Goal: Browse casually

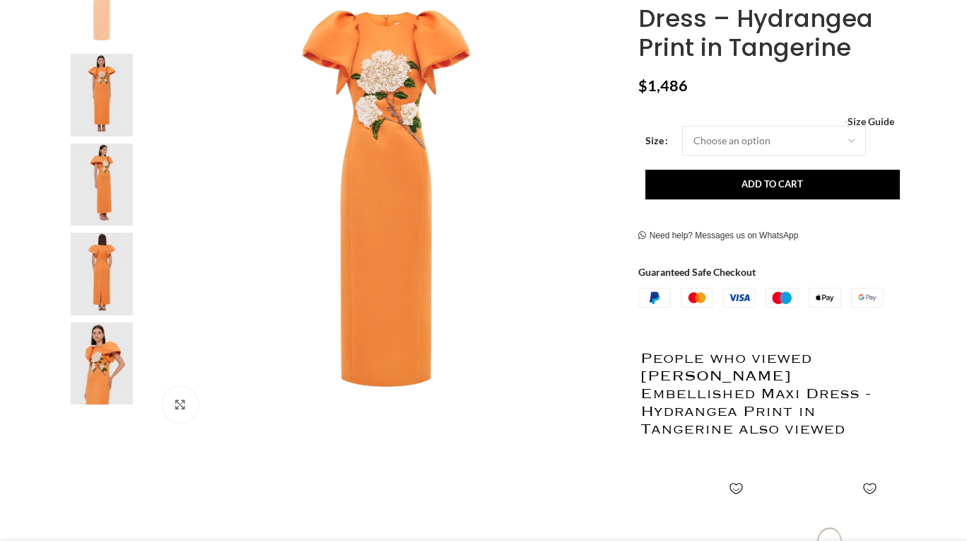
scroll to position [346, 0]
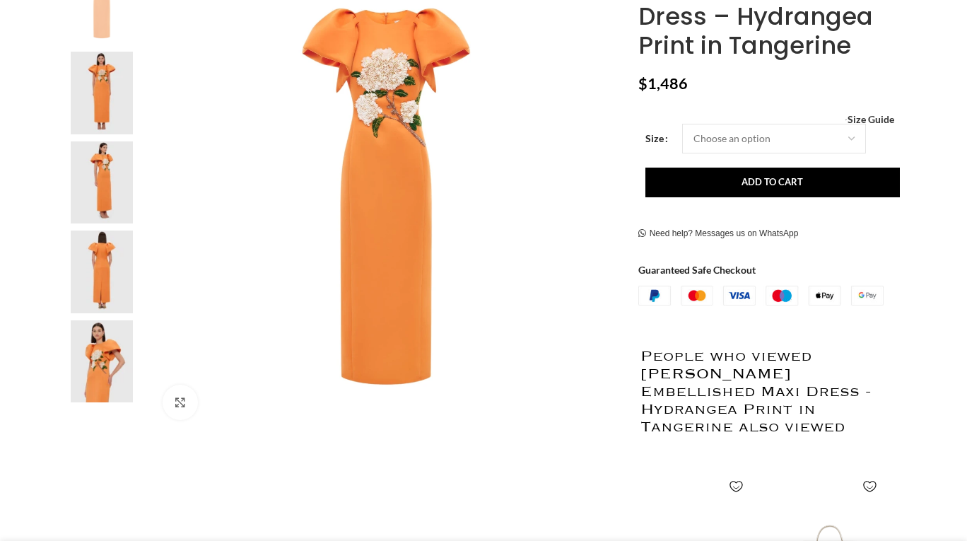
click at [100, 347] on img at bounding box center [102, 361] width 86 height 83
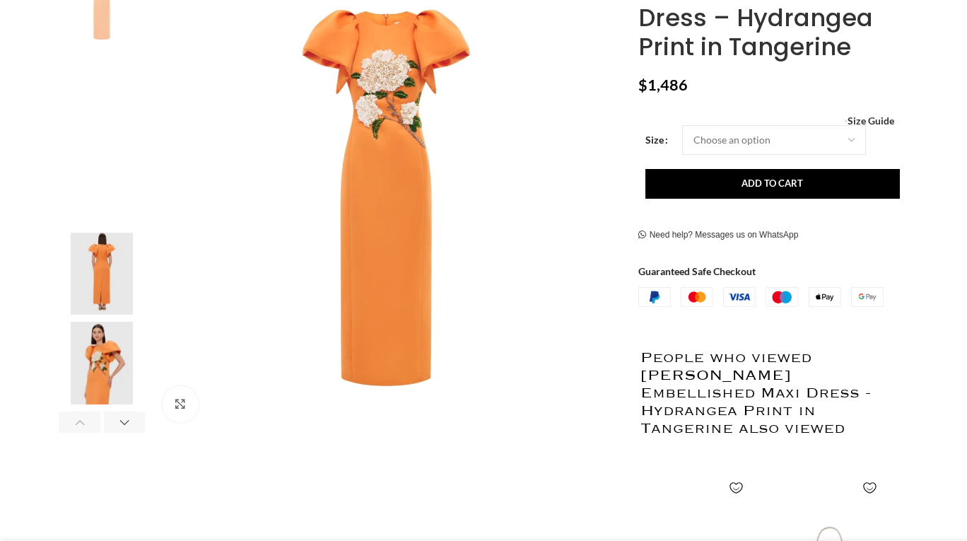
click at [104, 288] on img "4 / 6" at bounding box center [102, 274] width 86 height 83
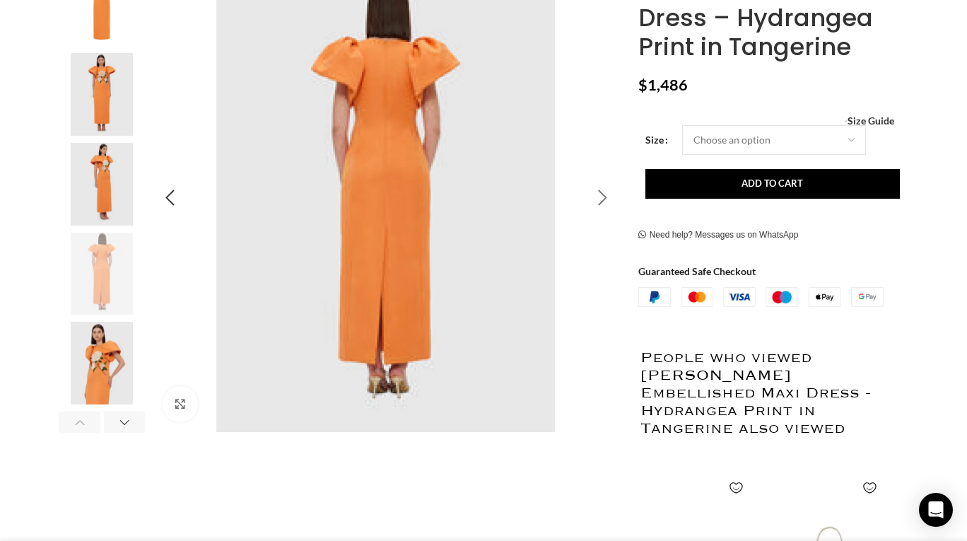
click at [599, 200] on div "Next slide" at bounding box center [602, 197] width 35 height 35
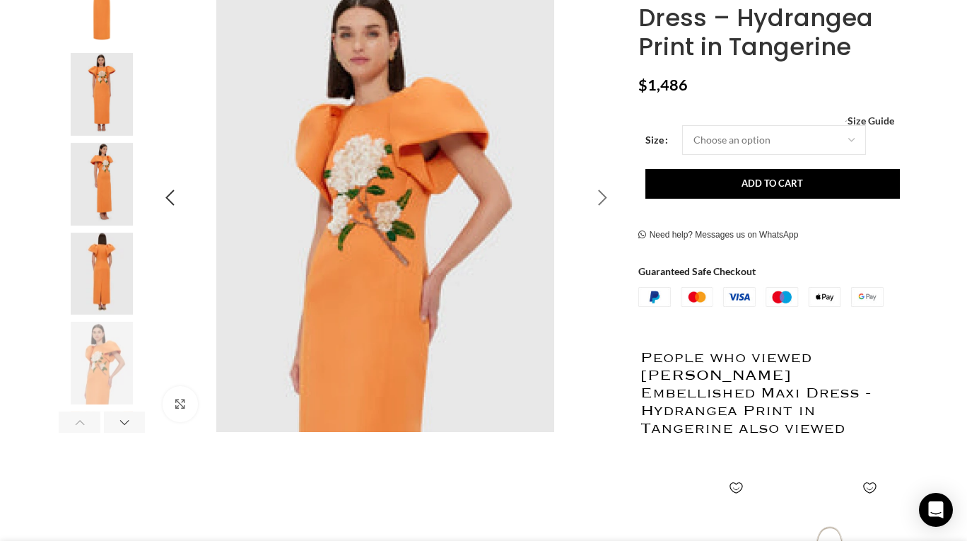
click at [599, 200] on div "Next slide" at bounding box center [602, 197] width 35 height 35
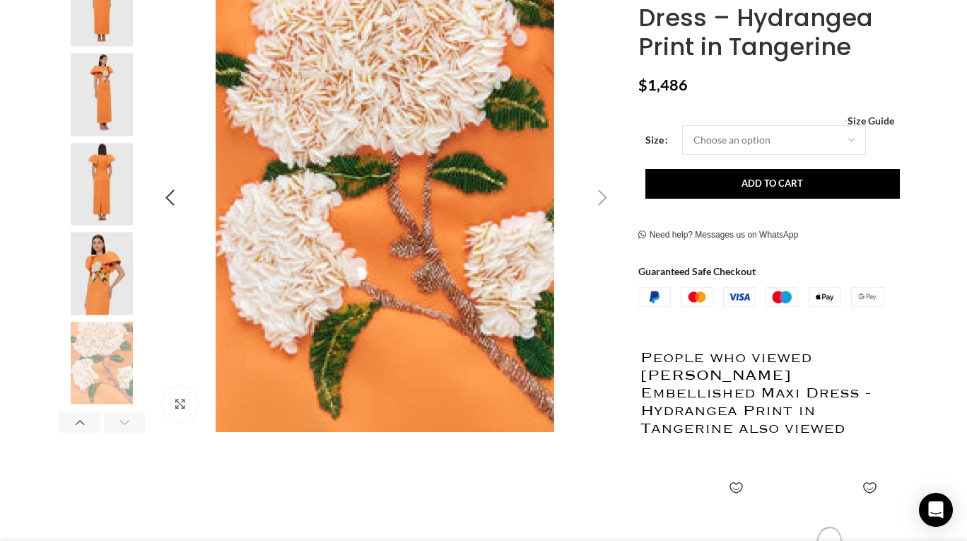
click at [599, 200] on div "Next slide" at bounding box center [602, 197] width 35 height 35
click at [605, 199] on div "Next slide" at bounding box center [602, 197] width 35 height 35
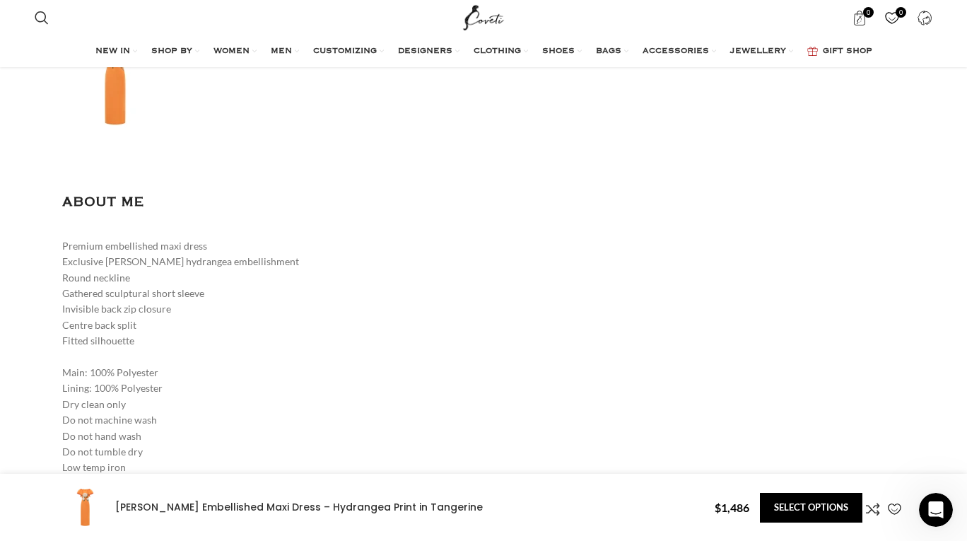
scroll to position [0, 446]
